Goal: Information Seeking & Learning: Learn about a topic

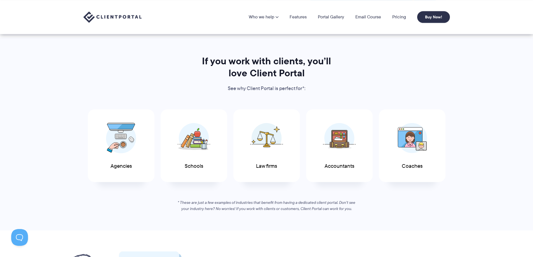
scroll to position [224, 0]
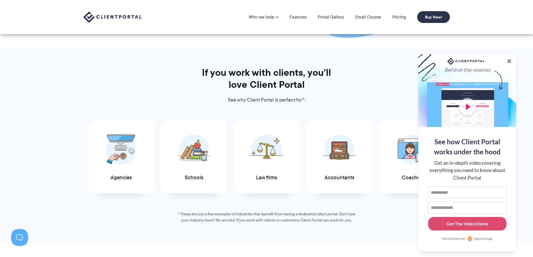
click at [507, 60] on button at bounding box center [509, 61] width 7 height 7
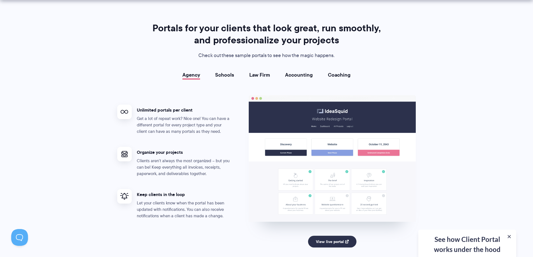
scroll to position [1007, 0]
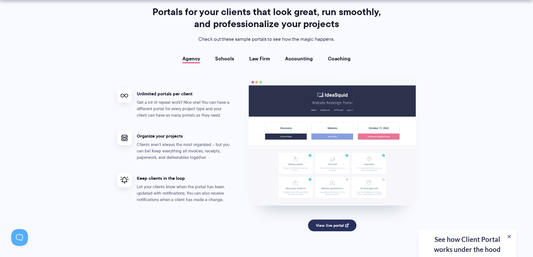
click at [328, 227] on link "View live portal" at bounding box center [332, 226] width 48 height 12
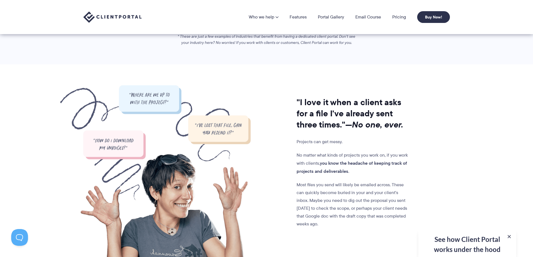
scroll to position [336, 0]
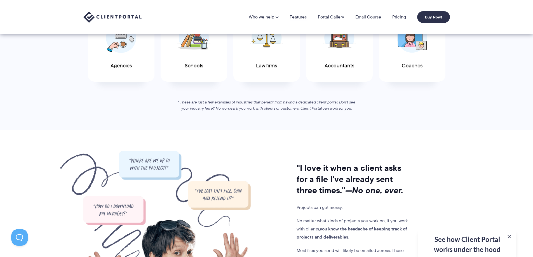
click at [299, 17] on link "Features" at bounding box center [298, 17] width 17 height 4
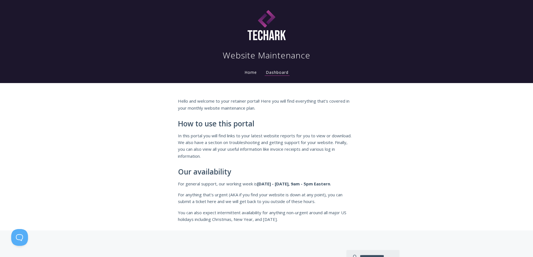
scroll to position [783, 0]
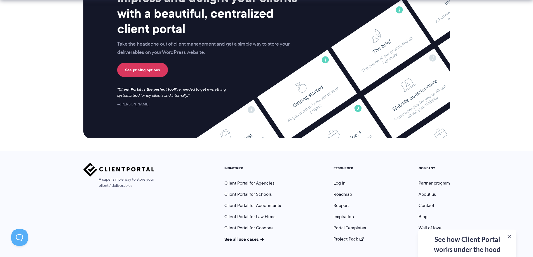
scroll to position [1473, 0]
